Goal: Contribute content: Add original content to the website for others to see

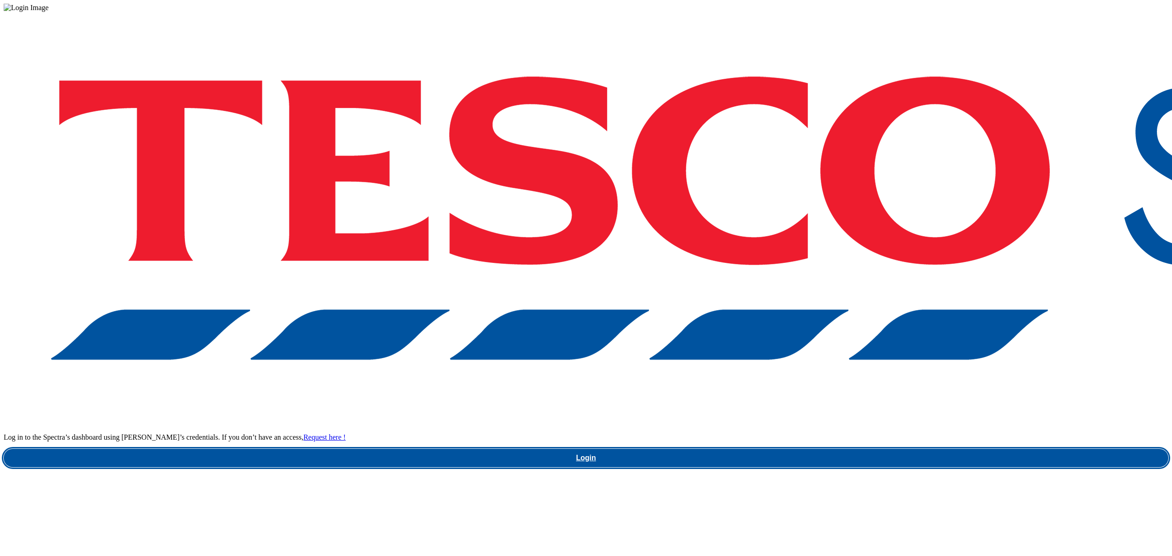
click at [854, 449] on link "Login" at bounding box center [586, 458] width 1165 height 18
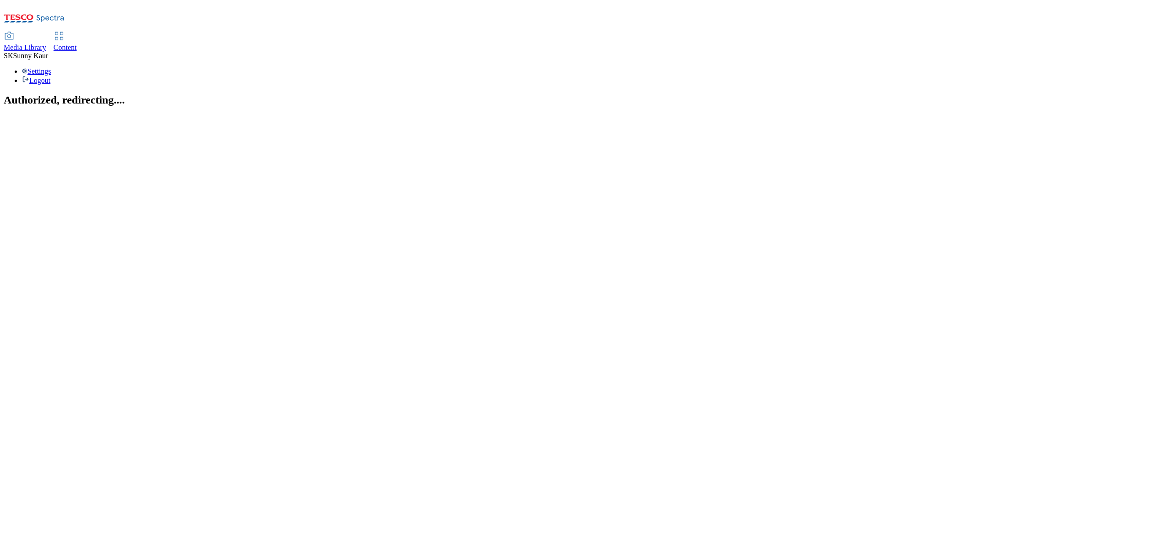
click at [46, 44] on div "Media Library" at bounding box center [25, 48] width 43 height 8
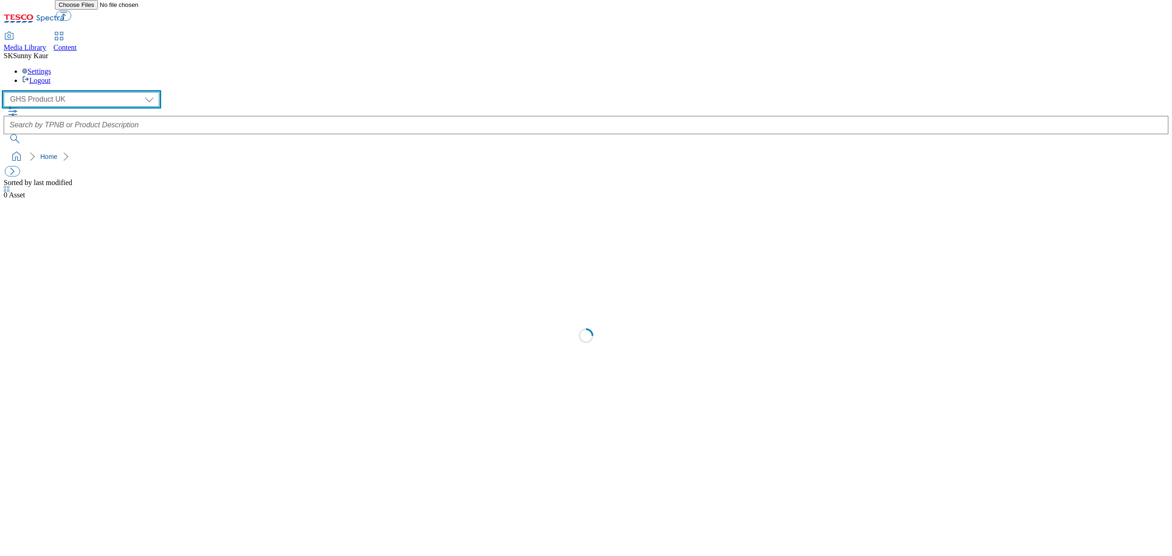
click at [76, 92] on select "Dotcom [GEOGRAPHIC_DATA] GHS Marketing [GEOGRAPHIC_DATA] GHS Product [GEOGRAPHI…" at bounding box center [82, 99] width 156 height 15
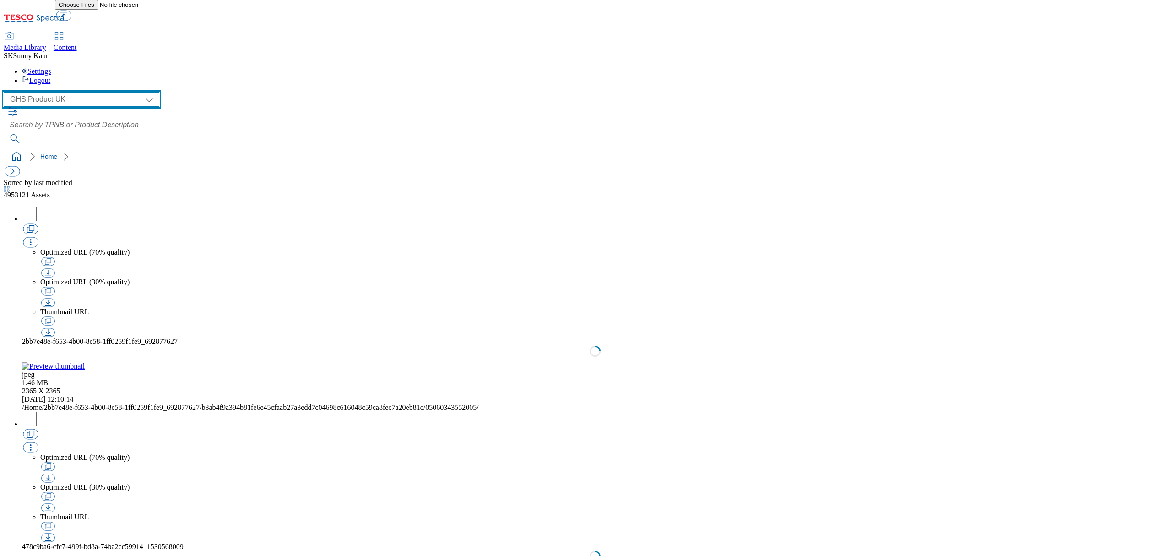
select select "flare-ourtesco"
click at [6, 92] on select "Dotcom [GEOGRAPHIC_DATA] GHS Marketing [GEOGRAPHIC_DATA] GHS Product [GEOGRAPHI…" at bounding box center [82, 99] width 156 height 15
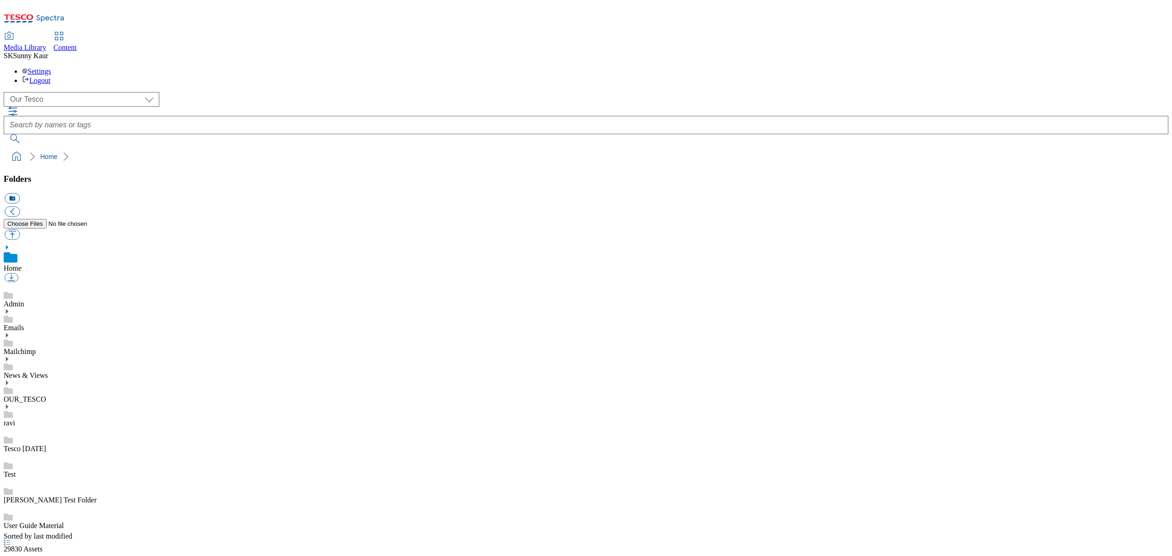
click at [10, 356] on icon at bounding box center [7, 359] width 6 height 6
click at [72, 431] on div "Menus" at bounding box center [586, 444] width 1165 height 26
click at [48, 361] on link "News & Views" at bounding box center [26, 365] width 44 height 8
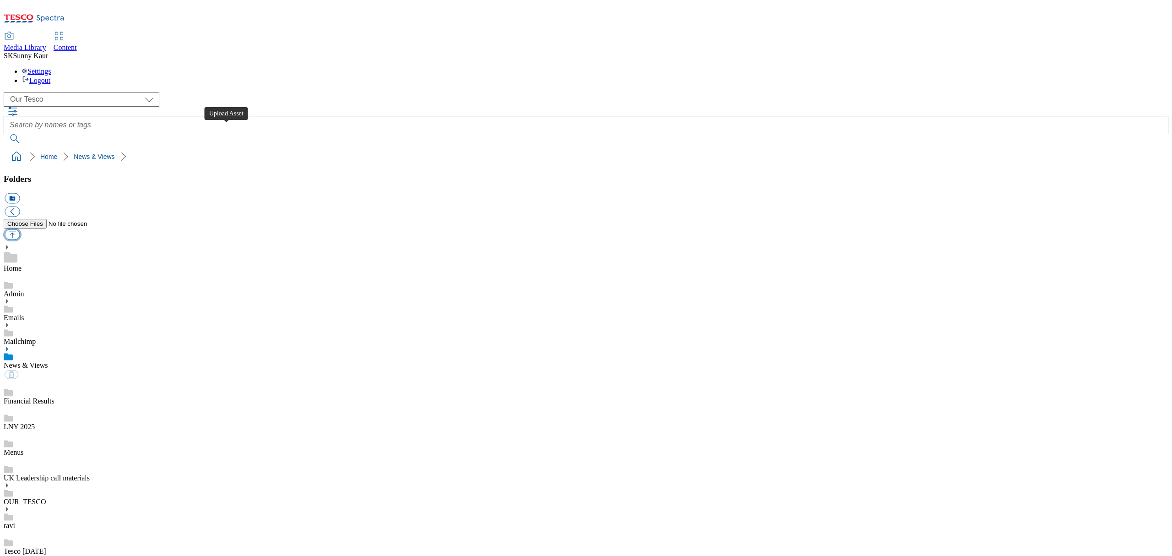
click at [20, 229] on button "button" at bounding box center [12, 234] width 15 height 11
type input "C:\fakepath\T&Cs - chefs collection gift card - [DATE].pdf"
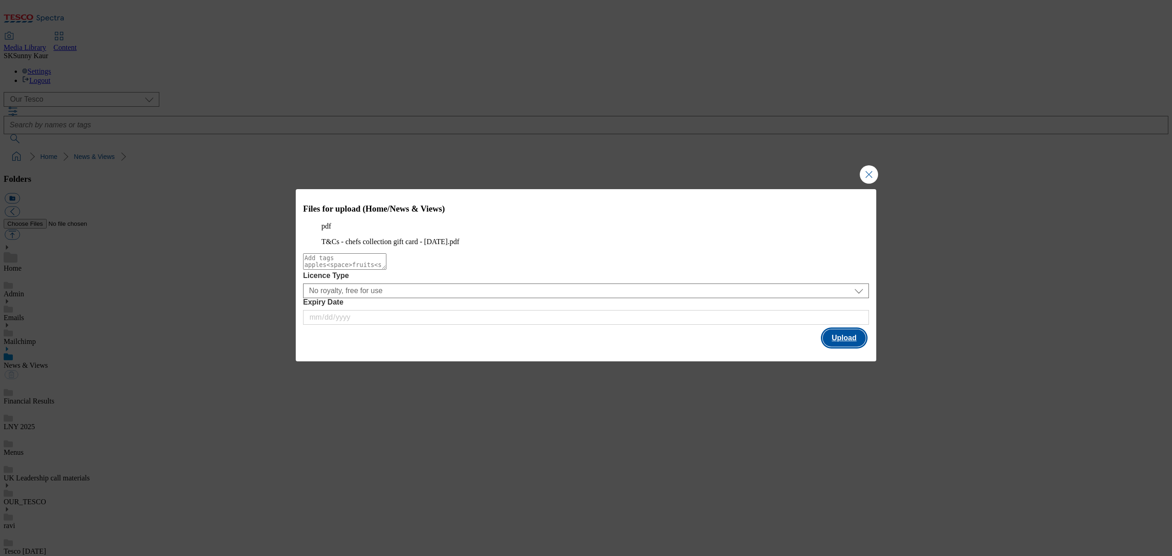
click at [850, 347] on button "Upload" at bounding box center [844, 337] width 43 height 17
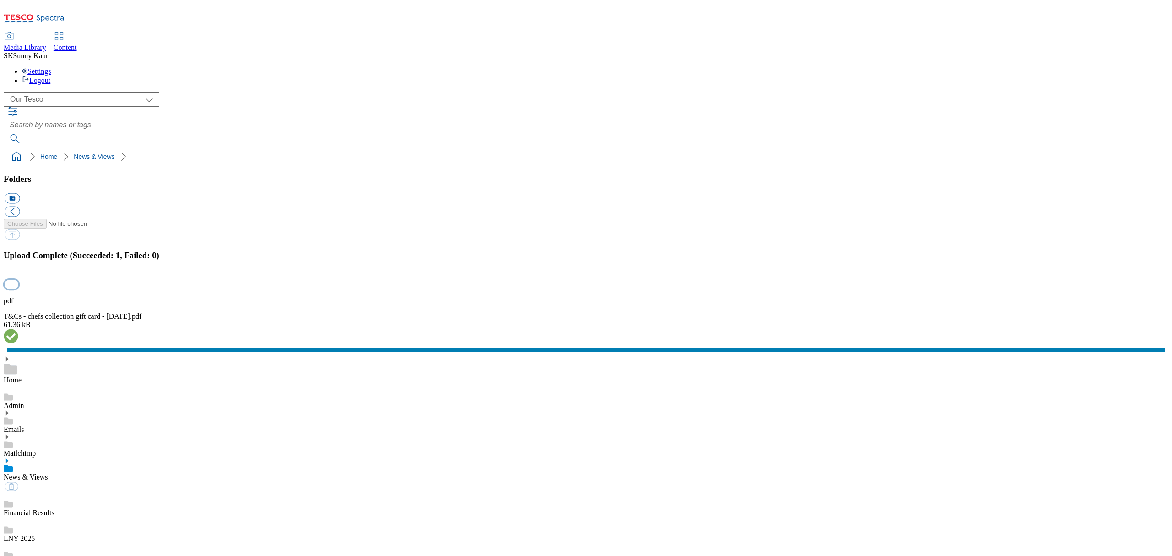
click at [18, 288] on button "button" at bounding box center [12, 284] width 14 height 9
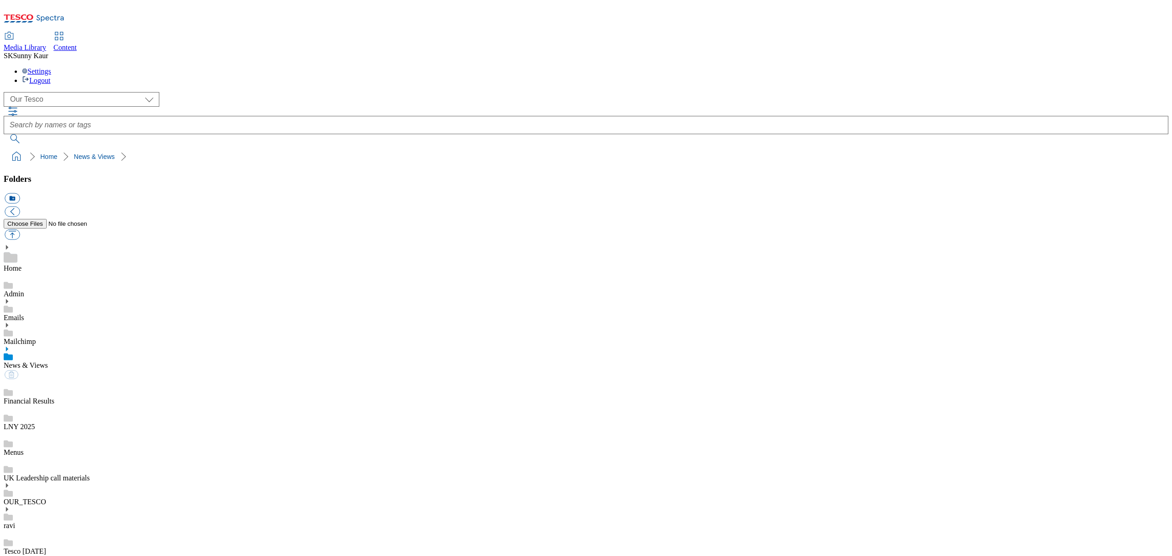
click at [48, 361] on link "News & Views" at bounding box center [26, 365] width 44 height 8
